Goal: Communication & Community: Answer question/provide support

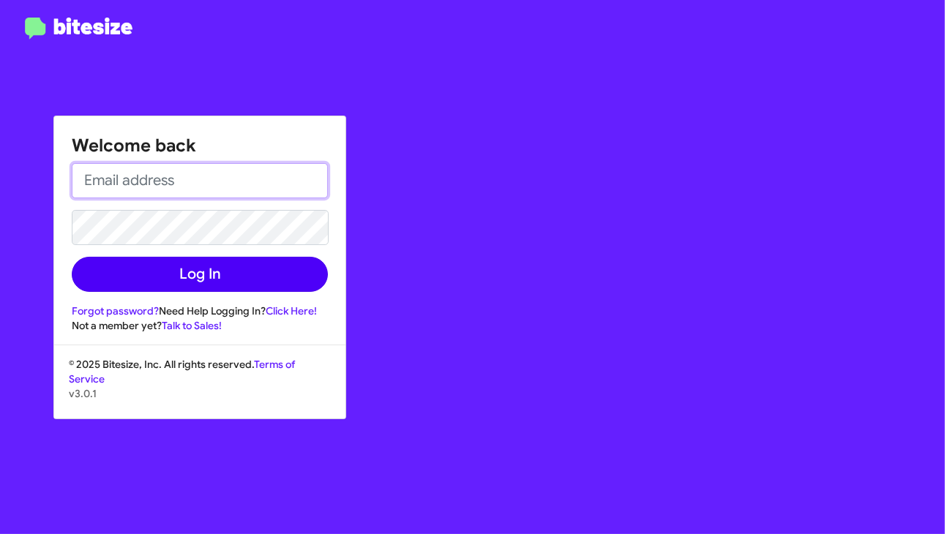
type input "[PERSON_NAME][EMAIL_ADDRESS][PERSON_NAME][DOMAIN_NAME]"
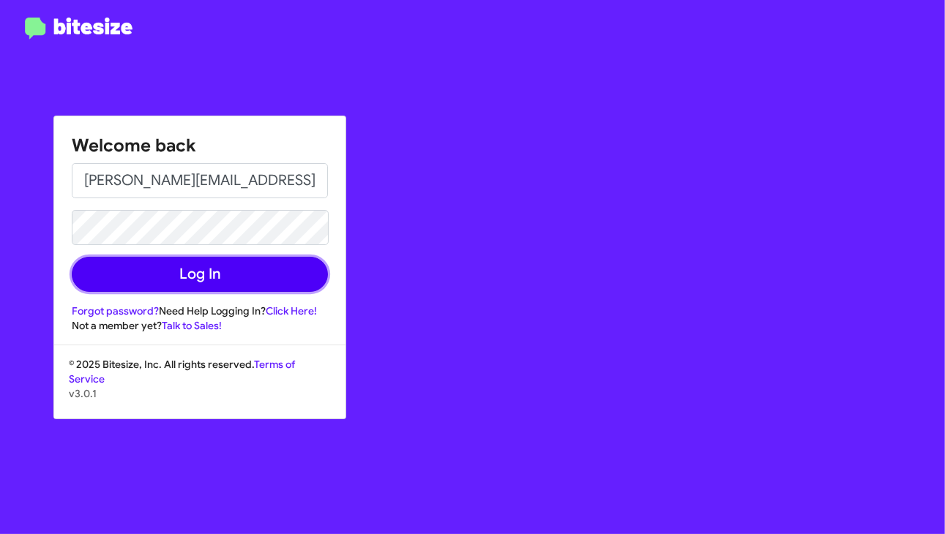
click at [174, 280] on button "Log In" at bounding box center [200, 274] width 256 height 35
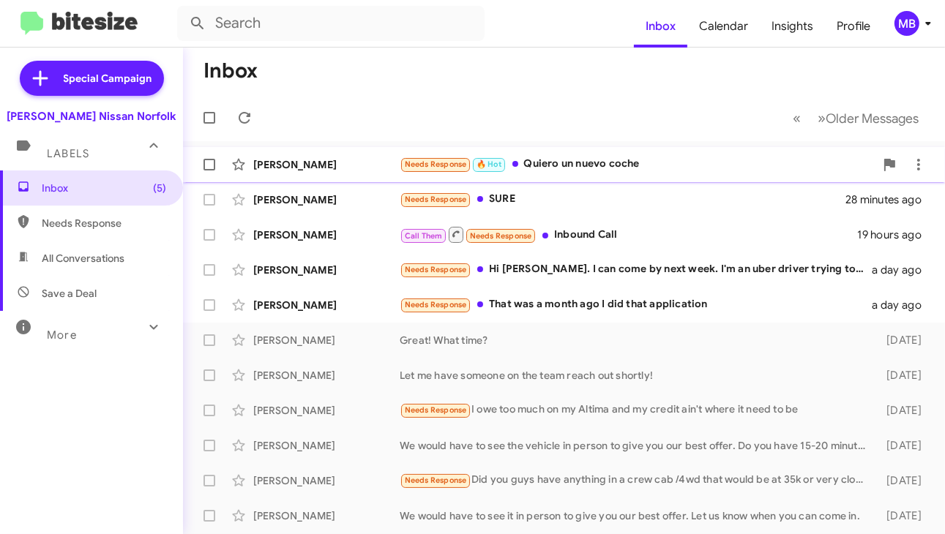
click at [563, 164] on div "Needs Response 🔥 Hot Quiero un nuevo coche" at bounding box center [637, 164] width 475 height 17
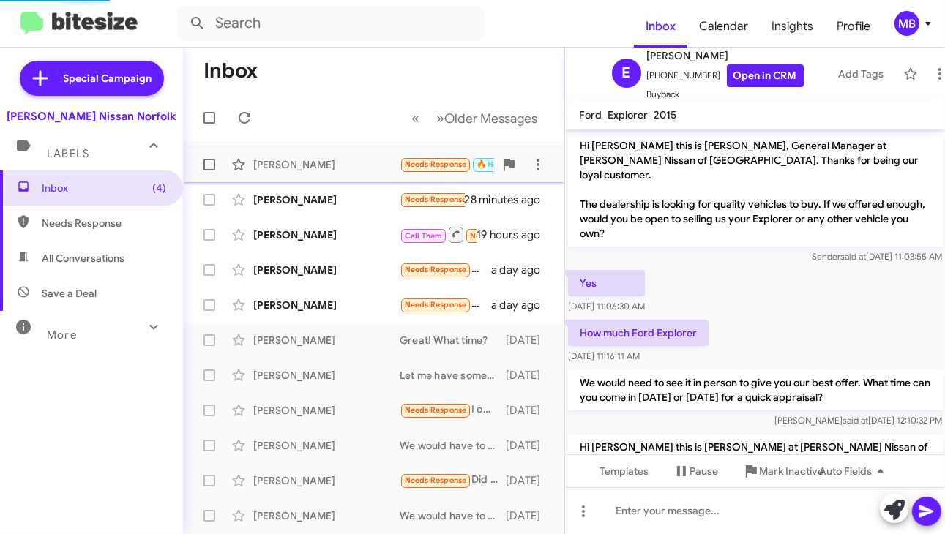
scroll to position [263, 0]
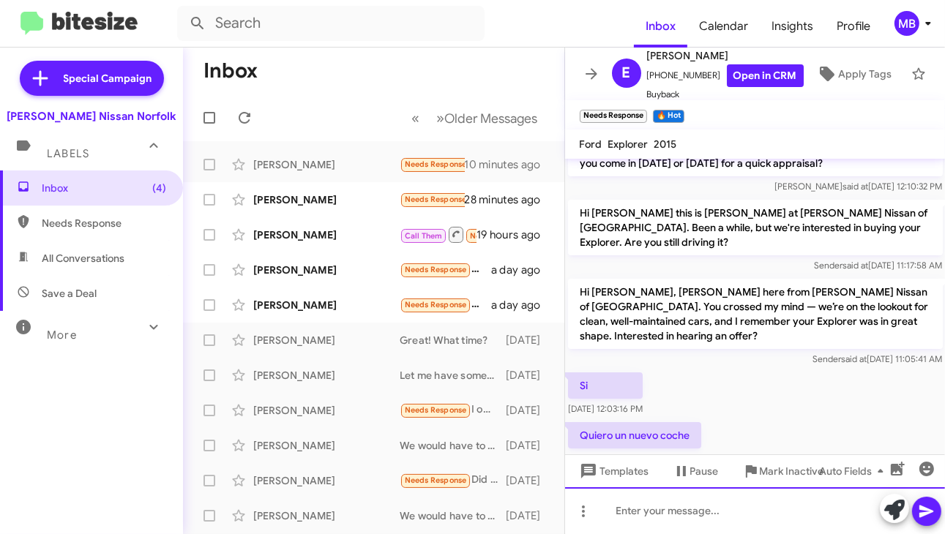
click at [640, 506] on div at bounding box center [755, 510] width 380 height 47
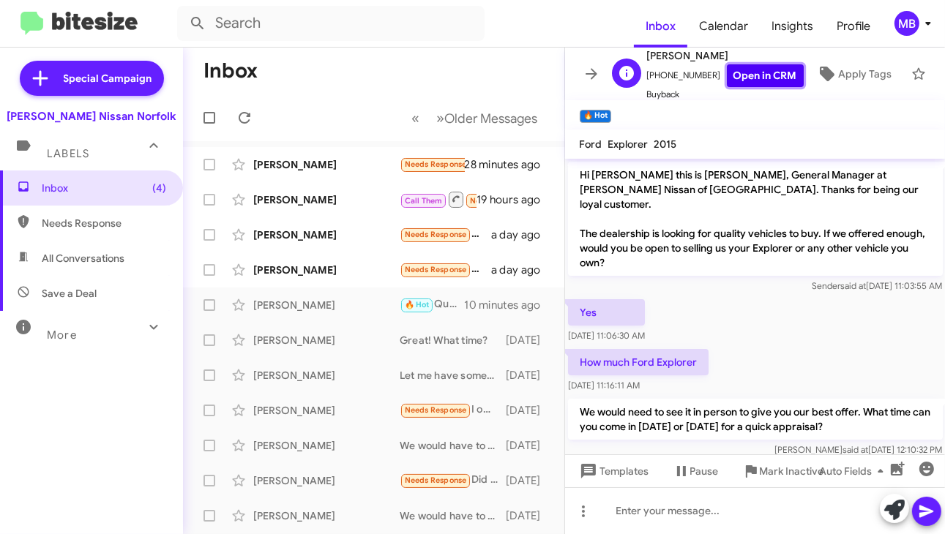
click at [727, 71] on link "Open in CRM" at bounding box center [765, 75] width 77 height 23
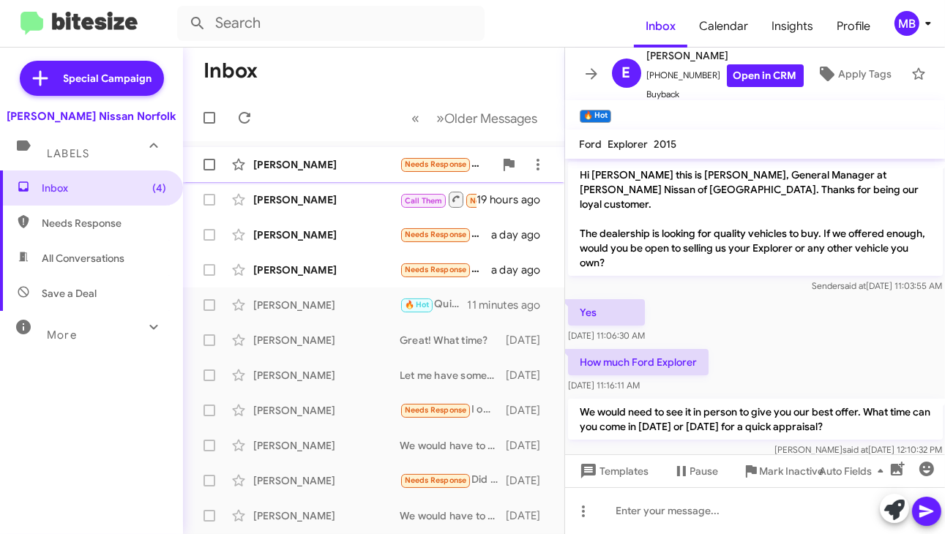
click at [372, 165] on div "[PERSON_NAME]" at bounding box center [326, 164] width 146 height 15
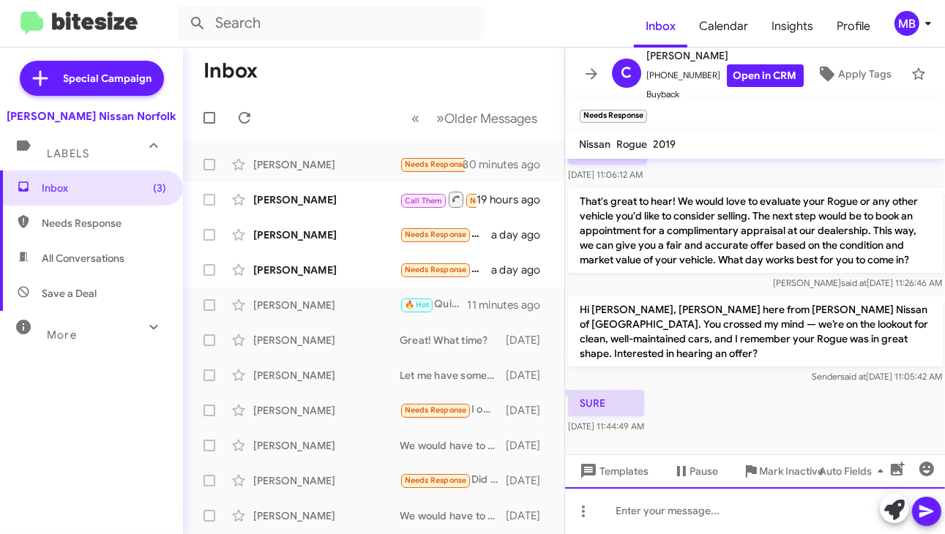
click at [678, 516] on div at bounding box center [755, 510] width 380 height 47
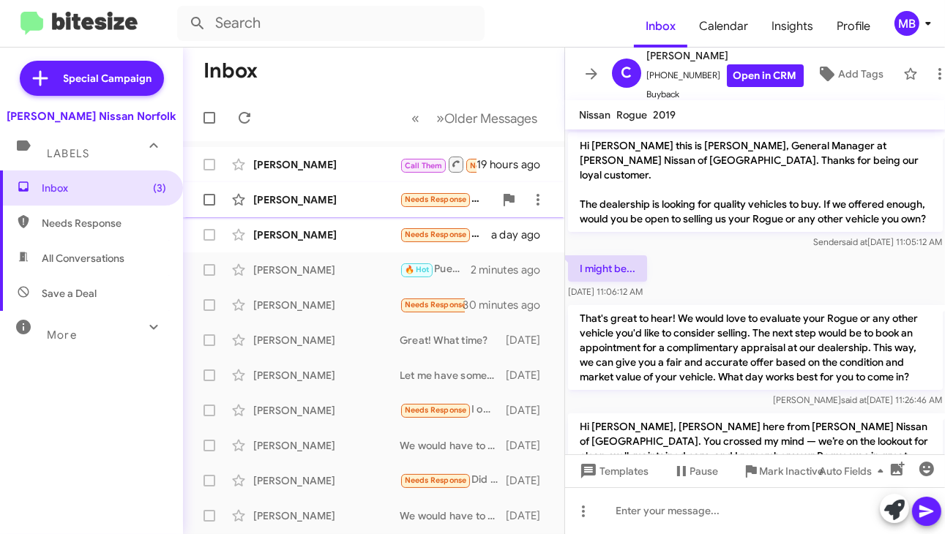
click at [316, 182] on span "[PERSON_NAME] Needs Response Hi [PERSON_NAME]. I can come by next week. I'm an …" at bounding box center [373, 199] width 381 height 35
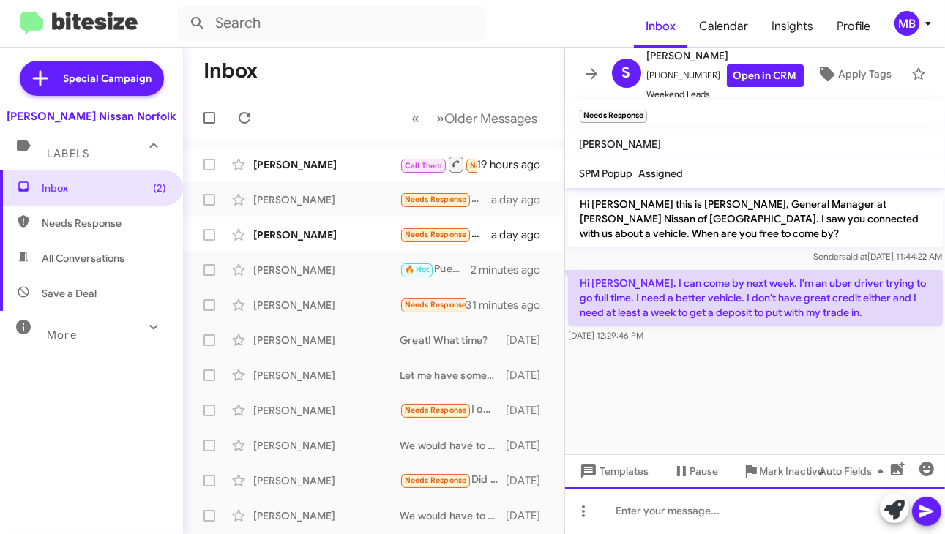
click at [629, 504] on div at bounding box center [755, 510] width 380 height 47
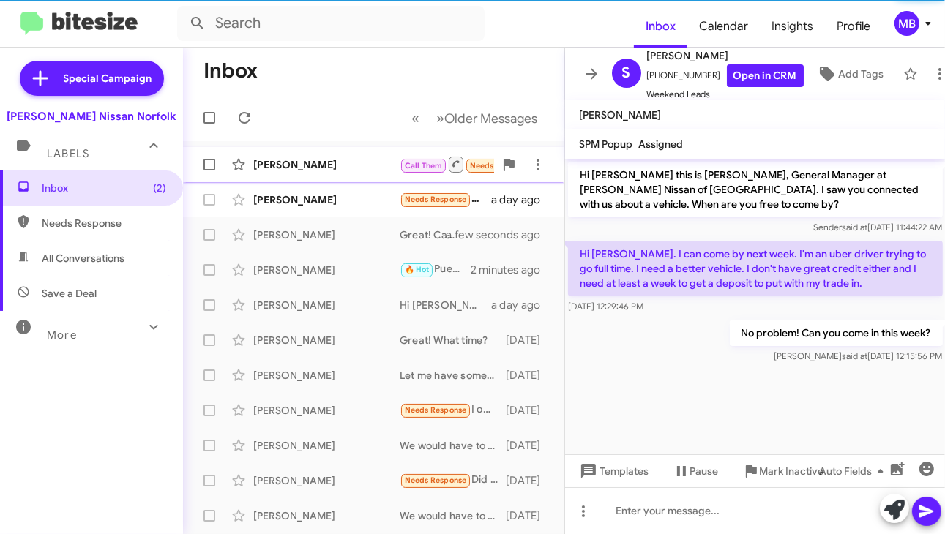
click at [372, 160] on div "[PERSON_NAME]" at bounding box center [326, 164] width 146 height 15
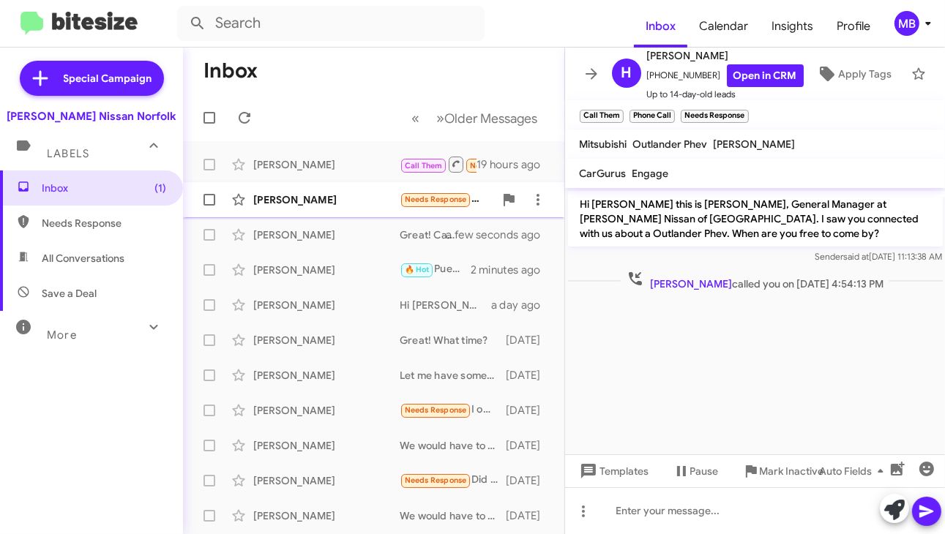
click at [289, 199] on div "[PERSON_NAME]" at bounding box center [326, 199] width 146 height 15
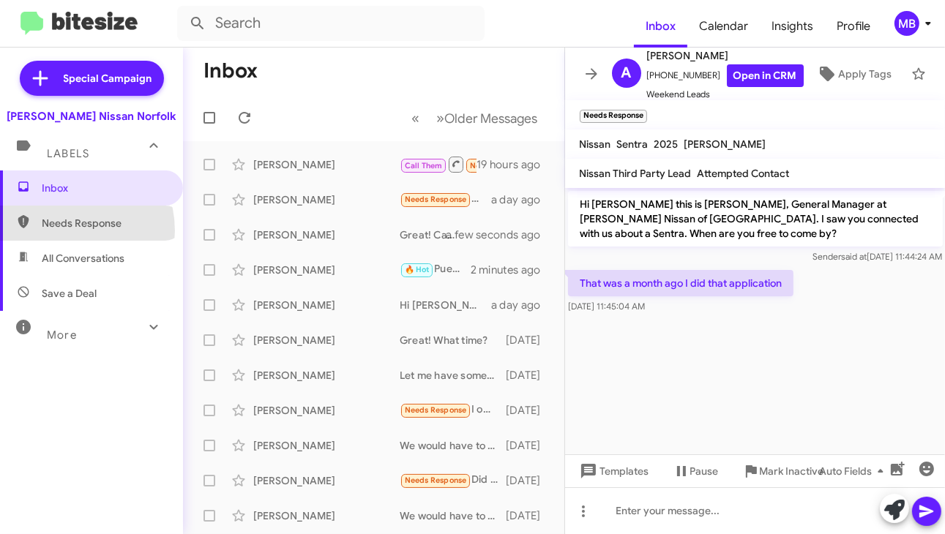
click at [60, 230] on span "Needs Response" at bounding box center [91, 223] width 183 height 35
type input "in:needs-response"
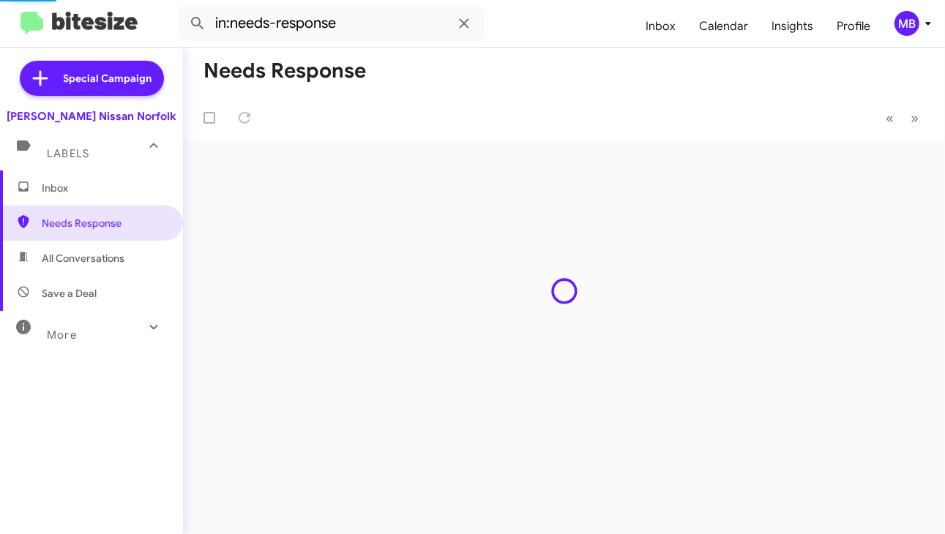
click at [58, 187] on span "Inbox" at bounding box center [104, 188] width 124 height 15
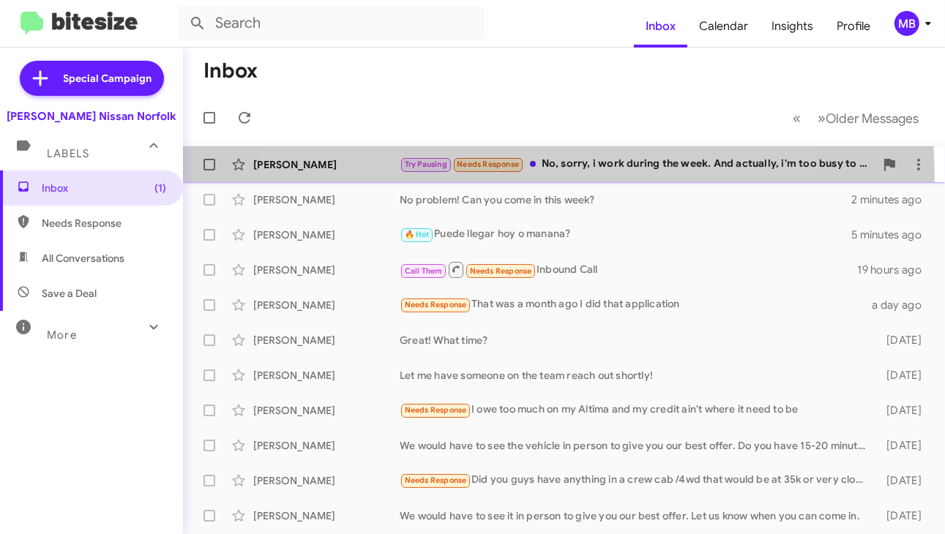
click at [503, 176] on div "[PERSON_NAME] Try Pausing Needs Response No, sorry, i work during the week. And…" at bounding box center [564, 164] width 738 height 29
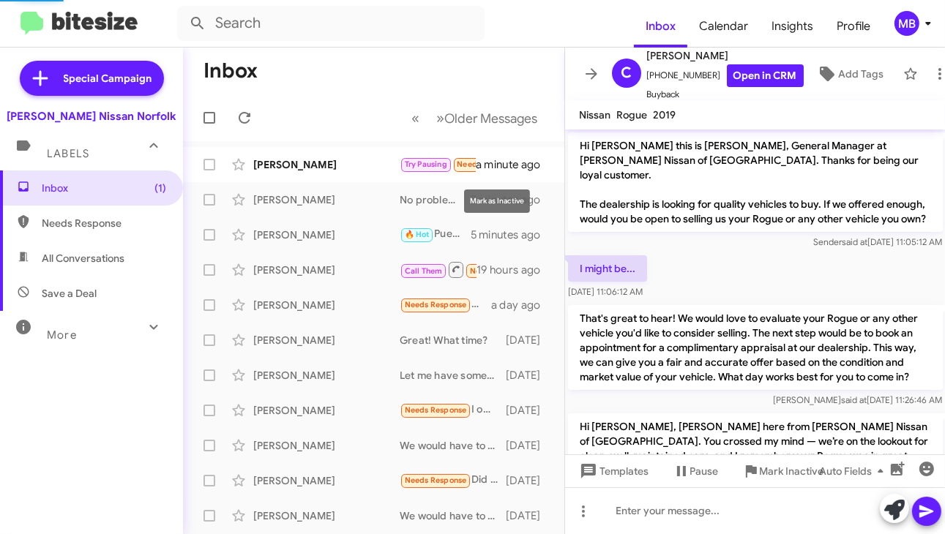
scroll to position [239, 0]
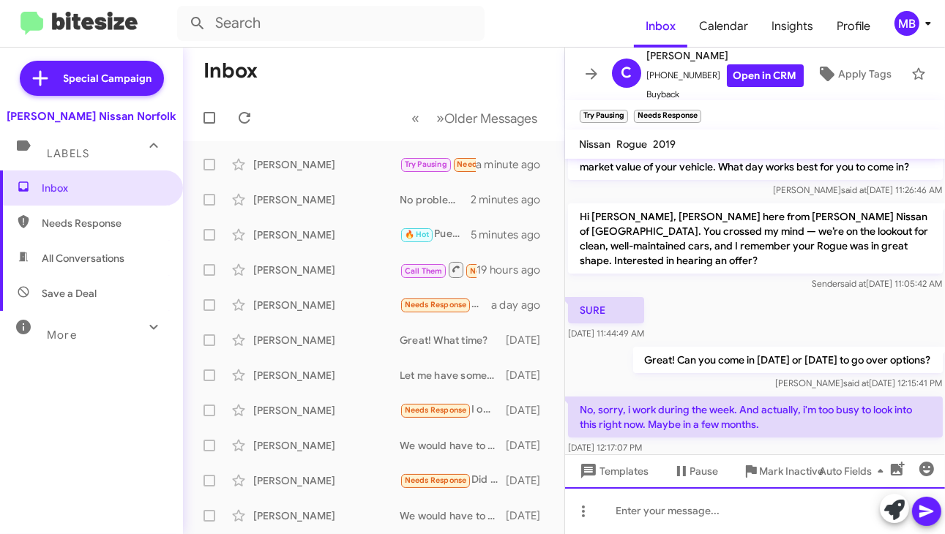
click at [664, 516] on div at bounding box center [755, 510] width 380 height 47
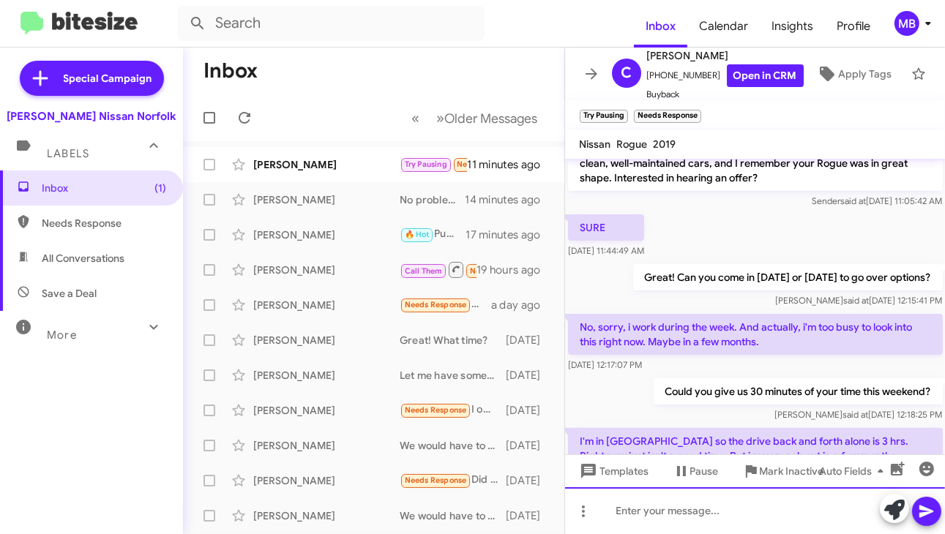
scroll to position [0, 0]
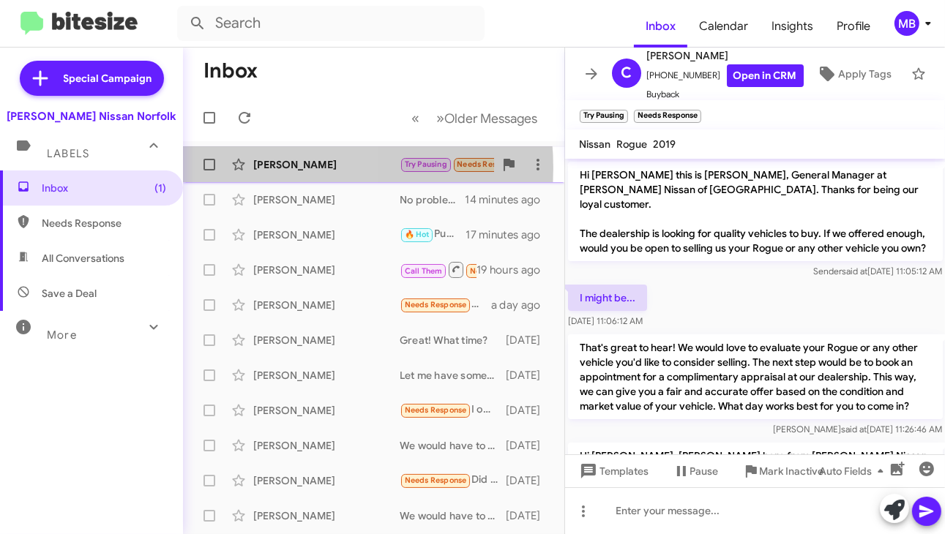
click at [280, 168] on div "[PERSON_NAME]" at bounding box center [326, 164] width 146 height 15
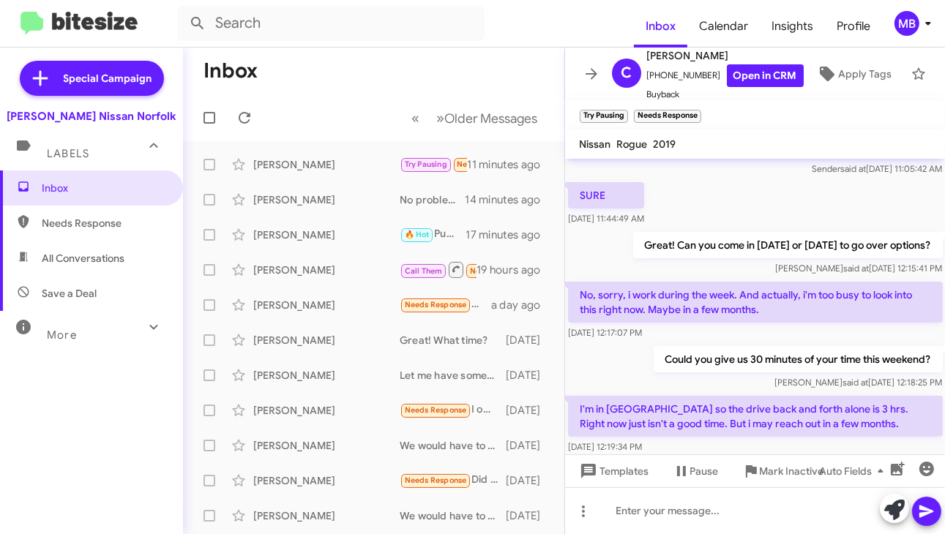
scroll to position [389, 0]
